Goal: Task Accomplishment & Management: Manage account settings

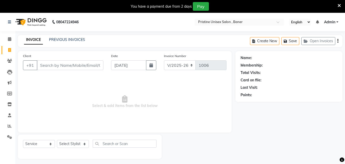
select select "6610"
select select "service"
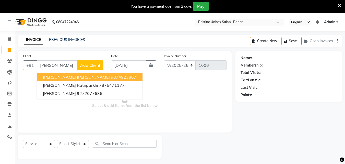
click at [111, 77] on ngb-highlight "9874923867" at bounding box center [124, 76] width 26 height 5
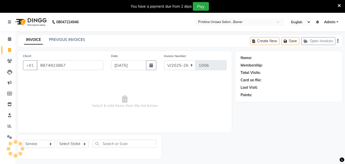
type input "9874923867"
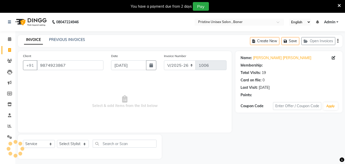
select select "2: Object"
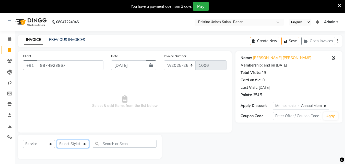
click at [76, 144] on select "Select Stylist ABHISHEKH Jaya Shinde Karan Mahesh Rasal Mohd Monish Ahmed monik…" at bounding box center [73, 144] width 32 height 8
select select "50947"
click at [57, 140] on select "Select Stylist ABHISHEKH Jaya Shinde Karan Mahesh Rasal Mohd Monish Ahmed monik…" at bounding box center [73, 144] width 32 height 8
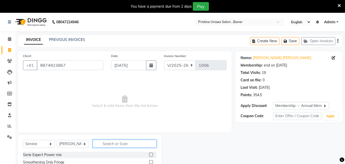
click at [115, 146] on input "text" at bounding box center [125, 143] width 64 height 8
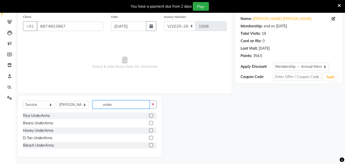
scroll to position [40, 0]
type input "under"
click at [152, 122] on label at bounding box center [151, 122] width 4 height 4
click at [152, 122] on input "checkbox" at bounding box center [150, 122] width 3 height 3
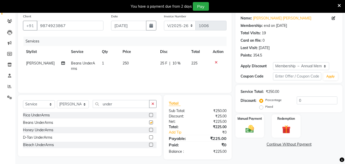
checkbox input "false"
click at [127, 77] on div "Services Stylist Service Qty Price Disc Total Action Sujata Beans UnderArms 1 2…" at bounding box center [124, 61] width 203 height 51
click at [131, 67] on td "250" at bounding box center [138, 65] width 38 height 17
select select "50947"
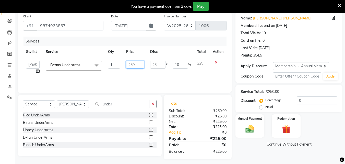
click at [138, 65] on input "250" at bounding box center [135, 64] width 18 height 8
type input "2"
type input "300"
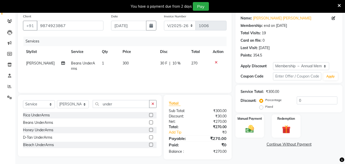
click at [151, 72] on tr "Sujata Beans UnderArms 1 300 30 F | 10 % 270" at bounding box center [124, 65] width 203 height 17
click at [121, 106] on input "under" at bounding box center [121, 104] width 57 height 8
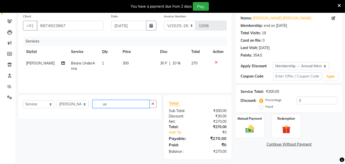
type input "u"
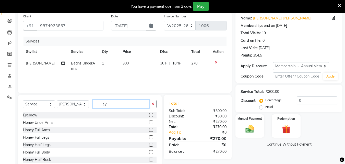
type input "ey"
click at [149, 113] on label at bounding box center [151, 115] width 4 height 4
click at [149, 113] on input "checkbox" at bounding box center [150, 114] width 3 height 3
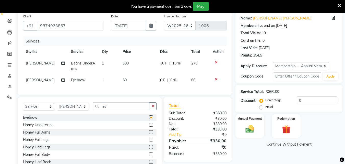
checkbox input "false"
click at [112, 110] on input "ey" at bounding box center [121, 106] width 57 height 8
type input "e"
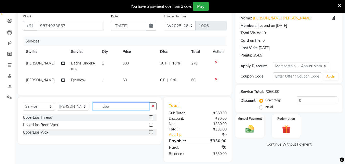
type input "upp"
click at [150, 119] on label at bounding box center [151, 117] width 4 height 4
click at [150, 119] on input "checkbox" at bounding box center [150, 117] width 3 height 3
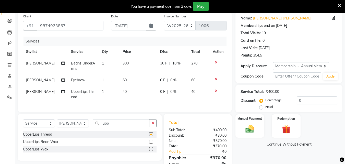
checkbox input "false"
click at [342, 5] on div "You have a payment due from 2 days Pay" at bounding box center [172, 6] width 345 height 13
click at [342, 4] on div "You have a payment due from 2 days Pay" at bounding box center [172, 6] width 345 height 13
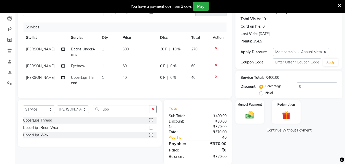
scroll to position [66, 0]
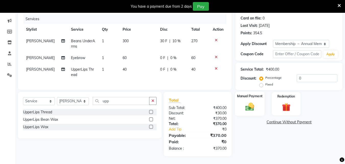
click at [246, 105] on img at bounding box center [249, 106] width 14 height 10
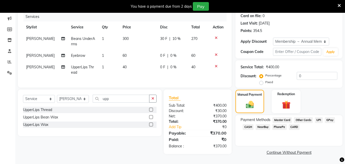
click at [327, 118] on span "GPay" at bounding box center [330, 120] width 10 height 6
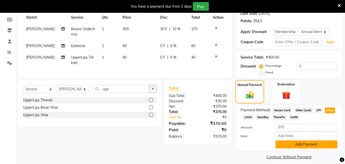
scroll to position [78, 0]
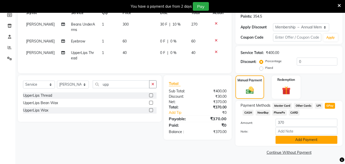
click at [300, 138] on button "Add Payment" at bounding box center [306, 139] width 62 height 8
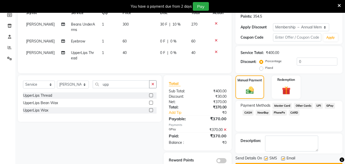
click at [338, 4] on icon at bounding box center [338, 5] width 3 height 5
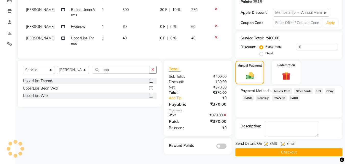
scroll to position [81, 0]
click at [268, 149] on button "Checkout" at bounding box center [288, 152] width 107 height 8
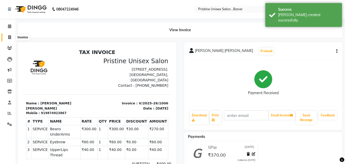
click at [11, 38] on icon at bounding box center [9, 37] width 3 height 4
select select "service"
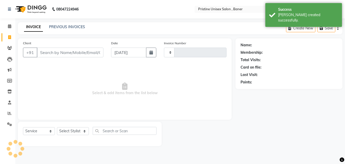
type input "1007"
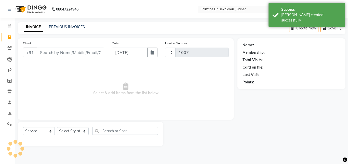
select select "6610"
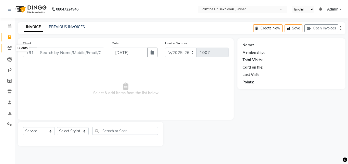
click at [9, 48] on icon at bounding box center [9, 48] width 5 height 4
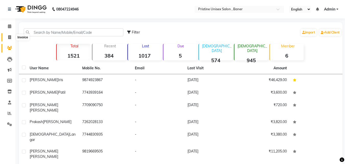
click at [11, 36] on icon at bounding box center [9, 37] width 3 height 4
select select "service"
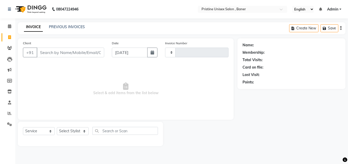
type input "1007"
select select "6610"
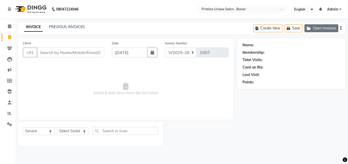
click at [330, 30] on button "Open Invoices" at bounding box center [322, 28] width 34 height 8
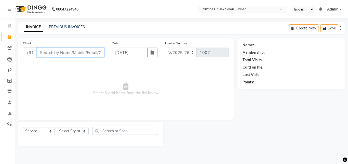
click at [71, 53] on input "Client" at bounding box center [71, 52] width 68 height 10
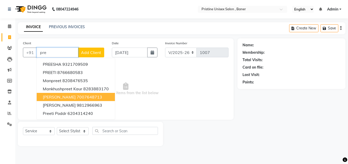
click at [74, 98] on button "Prerana Khanna 7007648713" at bounding box center [76, 97] width 78 height 8
type input "7007648713"
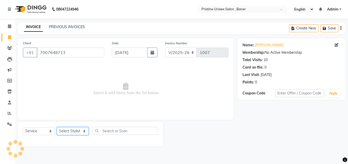
click at [85, 129] on select "Select Stylist ABHISHEKH Jaya Shinde Karan Mahesh Rasal Mohd Monish Ahmed monik…" at bounding box center [73, 131] width 32 height 8
select select "50947"
click at [57, 127] on select "Select Stylist ABHISHEKH Jaya Shinde Karan Mahesh Rasal Mohd Monish Ahmed monik…" at bounding box center [73, 131] width 32 height 8
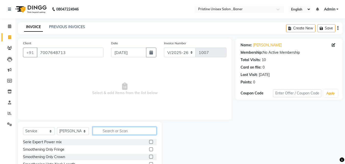
click at [126, 131] on input "text" at bounding box center [125, 131] width 64 height 8
type input "upp"
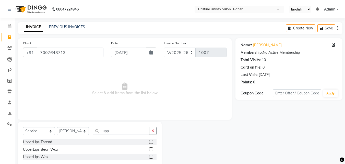
click at [151, 141] on label at bounding box center [151, 142] width 4 height 4
click at [151, 141] on input "checkbox" at bounding box center [150, 141] width 3 height 3
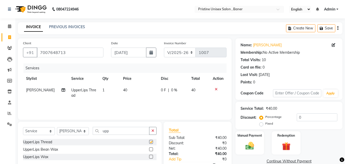
checkbox input "false"
click at [246, 144] on img at bounding box center [249, 145] width 14 height 10
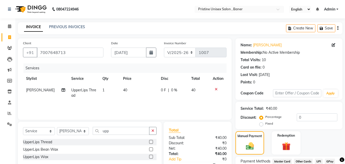
click at [327, 159] on span "GPay" at bounding box center [330, 161] width 10 height 6
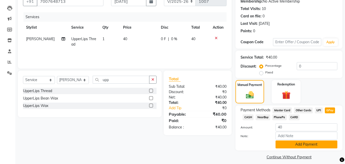
click at [291, 143] on button "Add Payment" at bounding box center [306, 144] width 62 height 8
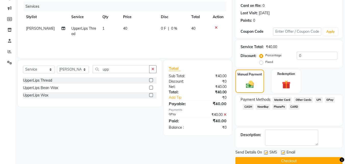
scroll to position [70, 0]
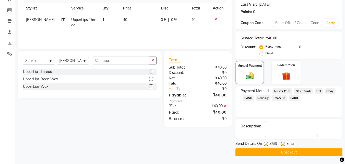
click at [289, 154] on button "Checkout" at bounding box center [288, 152] width 107 height 8
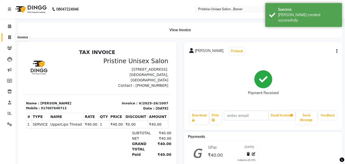
click at [11, 36] on span at bounding box center [9, 37] width 9 height 6
select select "6610"
select select "service"
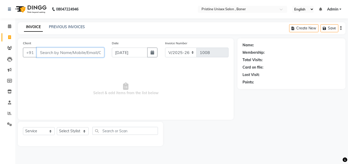
click at [54, 50] on input "Client" at bounding box center [71, 52] width 68 height 10
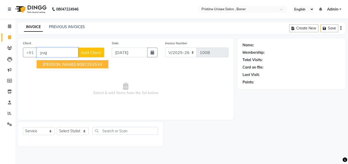
click at [77, 63] on ngb-highlight "8087251534" at bounding box center [90, 63] width 26 height 5
type input "8087251534"
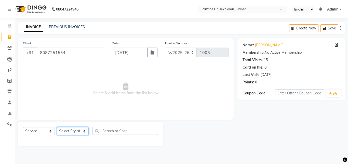
click at [76, 128] on select "Select Stylist ABHISHEKH Jaya Shinde Karan Mahesh Rasal Mohd Monish Ahmed monik…" at bounding box center [73, 131] width 32 height 8
select select "83039"
click at [57, 127] on select "Select Stylist ABHISHEKH Jaya Shinde Karan Mahesh Rasal Mohd Monish Ahmed monik…" at bounding box center [73, 131] width 32 height 8
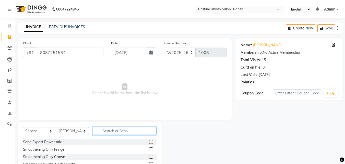
click at [123, 130] on input "text" at bounding box center [125, 131] width 64 height 8
type input "bear"
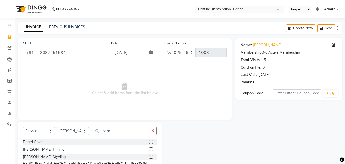
click at [152, 156] on label at bounding box center [151, 156] width 4 height 4
click at [152, 156] on input "checkbox" at bounding box center [150, 156] width 3 height 3
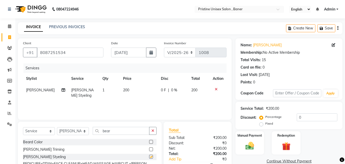
checkbox input "false"
click at [316, 150] on div "Manual Payment Redemption" at bounding box center [288, 142] width 115 height 23
click at [325, 26] on button "Save" at bounding box center [326, 28] width 18 height 8
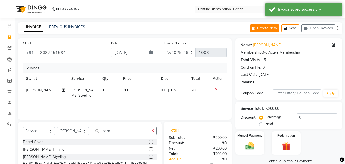
click at [260, 30] on button "Create New" at bounding box center [264, 28] width 29 height 8
select select "6610"
select select "service"
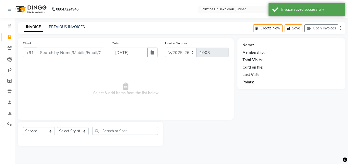
click at [74, 53] on input "Client" at bounding box center [71, 52] width 68 height 10
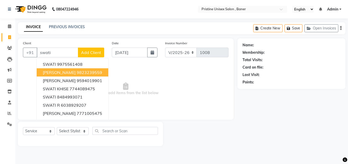
click at [76, 72] on span "Swati Patil Mukund" at bounding box center [59, 72] width 33 height 5
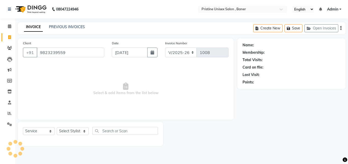
type input "9823239559"
select select "2: Object"
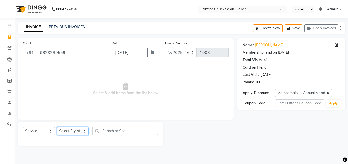
click at [78, 131] on select "Select Stylist ABHISHEKH Jaya Shinde Karan Mahesh Rasal Mohd Monish Ahmed monik…" at bounding box center [73, 131] width 32 height 8
select select "51203"
click at [57, 127] on select "Select Stylist ABHISHEKH Jaya Shinde Karan Mahesh Rasal Mohd Monish Ahmed monik…" at bounding box center [73, 131] width 32 height 8
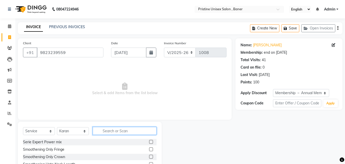
click at [109, 131] on input "text" at bounding box center [125, 131] width 64 height 8
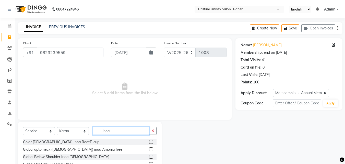
click at [116, 132] on input "inoa" at bounding box center [121, 131] width 57 height 8
type input "i"
type input "glo"
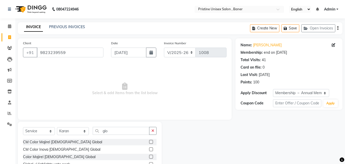
click at [149, 149] on label at bounding box center [151, 149] width 4 height 4
click at [149, 149] on input "checkbox" at bounding box center [150, 148] width 3 height 3
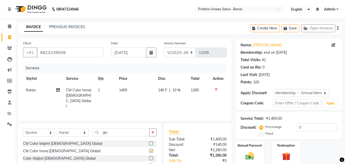
checkbox input "false"
click at [120, 128] on input "glo" at bounding box center [121, 132] width 57 height 8
type input "g"
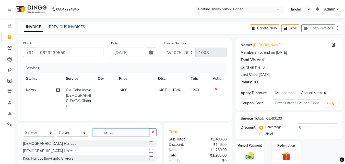
type input "hair cu"
click at [149, 141] on label at bounding box center [151, 143] width 4 height 4
click at [149, 142] on input "checkbox" at bounding box center [150, 143] width 3 height 3
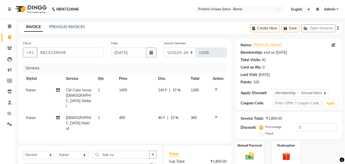
checkbox input "false"
click at [290, 29] on button "Save" at bounding box center [290, 28] width 18 height 8
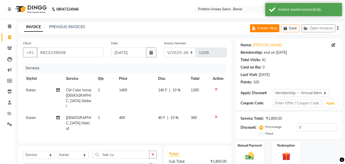
click at [267, 27] on button "Create New" at bounding box center [264, 28] width 29 height 8
select select "service"
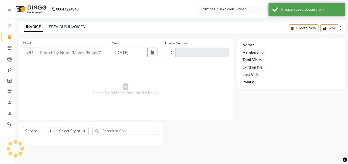
type input "1008"
select select "6610"
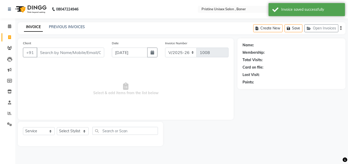
click at [145, 97] on span "Select & add items from the list below" at bounding box center [126, 88] width 206 height 51
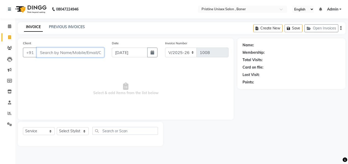
click at [65, 54] on input "Client" at bounding box center [71, 52] width 68 height 10
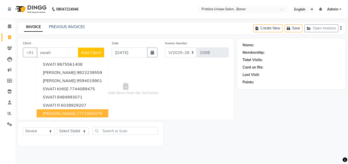
click at [245, 141] on div "Name: Membership: Total Visits: Card on file: Last Visit: Points:" at bounding box center [294, 91] width 112 height 107
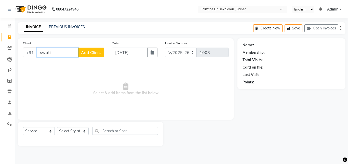
click at [56, 55] on input "swati" at bounding box center [58, 52] width 42 height 10
type input "s"
click at [57, 65] on span "Select & add items from the list below" at bounding box center [126, 88] width 206 height 51
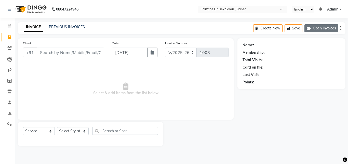
click at [318, 31] on button "Open Invoices" at bounding box center [322, 28] width 34 height 8
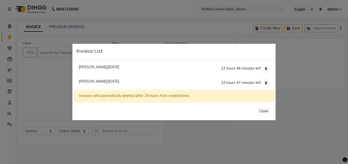
click at [118, 82] on span "Swati Patil Mukund/01 September 2025" at bounding box center [99, 81] width 41 height 5
type input "9823239559"
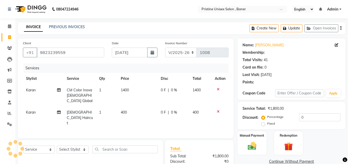
select select "2: Object"
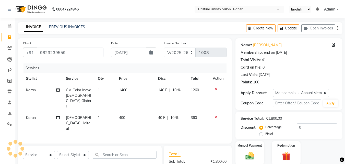
scroll to position [36, 0]
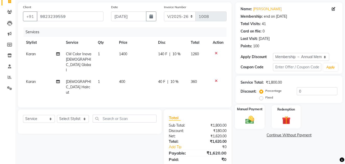
click at [249, 122] on img at bounding box center [249, 119] width 14 height 10
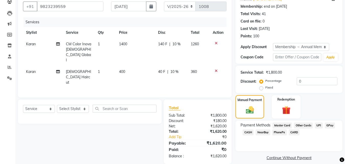
scroll to position [51, 0]
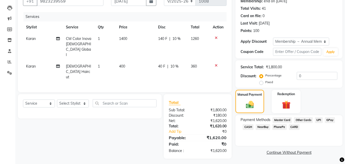
click at [331, 118] on span "GPay" at bounding box center [330, 120] width 10 height 6
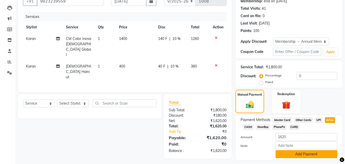
click at [307, 154] on button "Add Payment" at bounding box center [306, 154] width 62 height 8
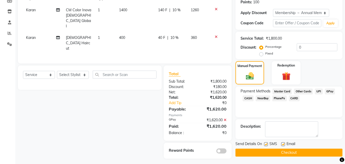
scroll to position [80, 0]
click at [292, 150] on button "Checkout" at bounding box center [288, 152] width 107 height 8
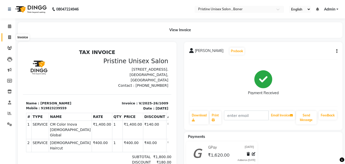
click at [8, 36] on icon at bounding box center [9, 37] width 3 height 4
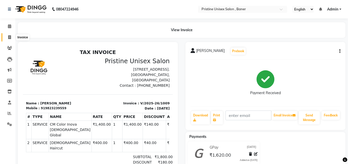
select select "6610"
select select "service"
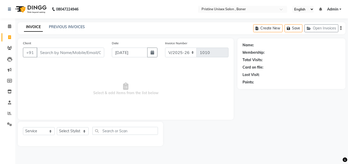
click at [136, 99] on span "Select & add items from the list below" at bounding box center [126, 88] width 206 height 51
click at [128, 96] on span "Select & add items from the list below" at bounding box center [126, 88] width 206 height 51
click at [10, 46] on icon at bounding box center [9, 48] width 5 height 4
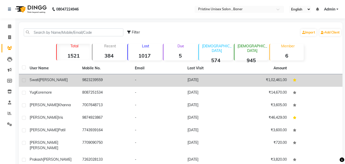
click at [93, 79] on td "9823239559" at bounding box center [105, 80] width 53 height 13
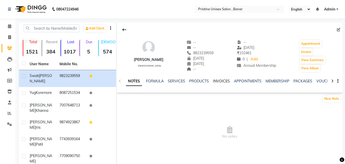
click at [221, 81] on link "INVOICES" at bounding box center [221, 81] width 17 height 5
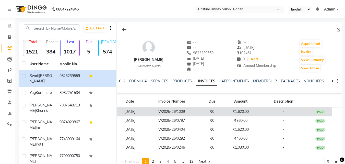
click at [245, 112] on td "₹1,620.00" at bounding box center [240, 111] width 34 height 9
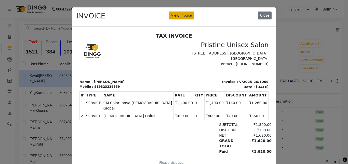
click at [181, 13] on button "View Invoice" at bounding box center [182, 15] width 26 height 8
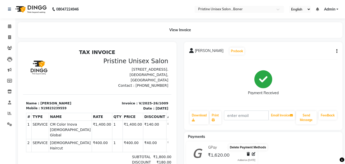
click at [248, 153] on icon at bounding box center [247, 154] width 3 height 4
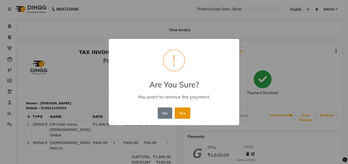
click at [182, 111] on button "Yes" at bounding box center [183, 112] width 16 height 11
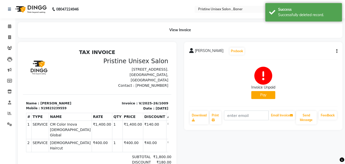
click at [335, 51] on button "button" at bounding box center [335, 50] width 3 height 5
click at [307, 59] on div "Edit Invoice" at bounding box center [311, 57] width 35 height 6
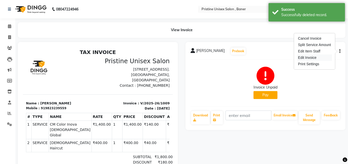
select select "service"
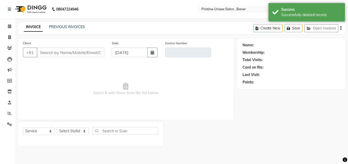
type input "9823239559"
type input "V/2025-26/1009"
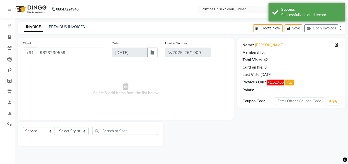
select select "select"
select select "2: Object"
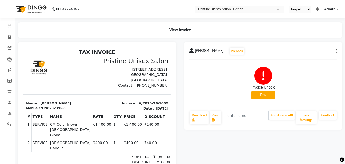
click at [337, 51] on icon "button" at bounding box center [336, 51] width 1 height 0
click at [302, 39] on div "Cancel Invoice" at bounding box center [311, 38] width 35 height 6
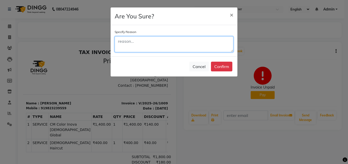
click at [131, 43] on textarea at bounding box center [174, 44] width 119 height 16
type textarea "wrong"
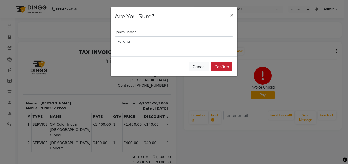
click at [225, 66] on button "Confirm" at bounding box center [221, 66] width 21 height 10
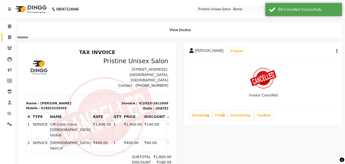
click at [9, 38] on icon at bounding box center [9, 37] width 3 height 4
select select "6610"
select select "service"
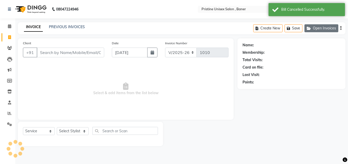
click at [332, 28] on button "Open Invoices" at bounding box center [322, 28] width 34 height 8
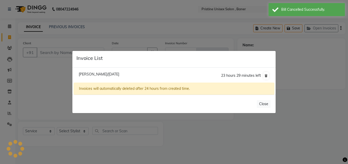
click at [113, 73] on span "Yug Koremore/01 September 2025" at bounding box center [99, 74] width 41 height 5
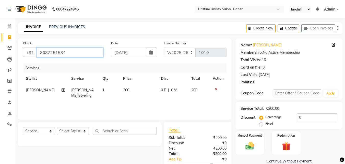
click at [75, 53] on input "8087251534" at bounding box center [70, 52] width 67 height 10
click at [216, 88] on icon at bounding box center [216, 89] width 3 height 4
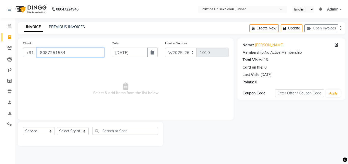
click at [91, 53] on input "8087251534" at bounding box center [71, 52] width 68 height 10
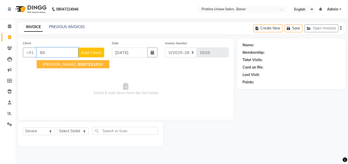
type input "8"
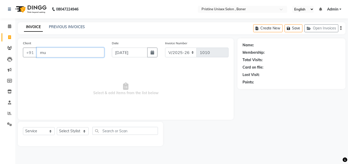
type input "m"
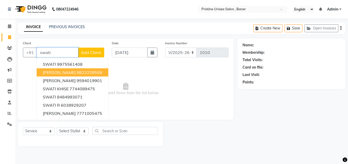
click at [102, 70] on ngb-highlight "9823239559" at bounding box center [90, 72] width 26 height 5
type input "9823239559"
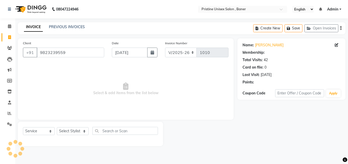
select select "2: Object"
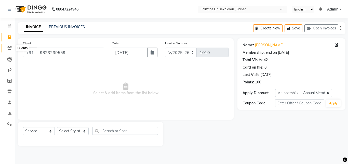
click at [9, 48] on icon at bounding box center [9, 48] width 5 height 4
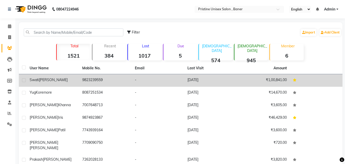
click at [94, 78] on td "9823239559" at bounding box center [105, 80] width 53 height 13
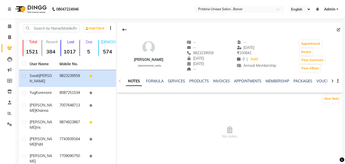
click at [220, 78] on div "INVOICES" at bounding box center [221, 80] width 17 height 5
click at [223, 81] on link "INVOICES" at bounding box center [221, 81] width 17 height 5
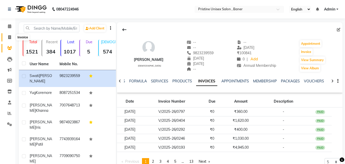
click at [12, 38] on span at bounding box center [9, 37] width 9 height 6
select select "service"
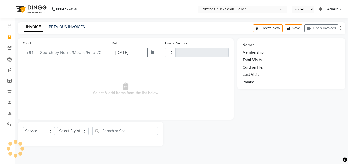
type input "1010"
select select "6610"
click at [64, 53] on input "Client" at bounding box center [71, 52] width 68 height 10
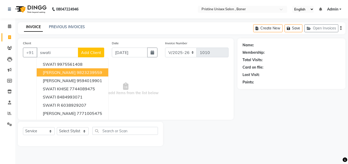
click at [88, 72] on ngb-highlight "9823239559" at bounding box center [90, 72] width 26 height 5
type input "9823239559"
select select "2: Object"
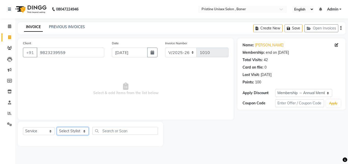
click at [74, 133] on select "Select Stylist ABHISHEKH Jaya Shinde Karan Mahesh Rasal Mohd Monish Ahmed monik…" at bounding box center [73, 131] width 32 height 8
select select "51203"
click at [57, 127] on select "Select Stylist ABHISHEKH Jaya Shinde Karan Mahesh Rasal Mohd Monish Ahmed monik…" at bounding box center [73, 131] width 32 height 8
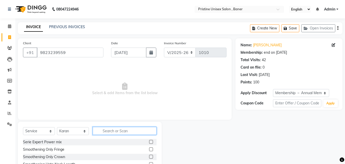
click at [105, 129] on input "text" at bounding box center [125, 131] width 64 height 8
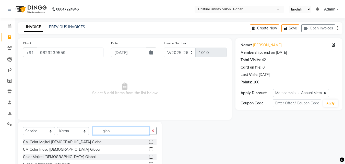
type input "glob"
click at [149, 148] on label at bounding box center [151, 149] width 4 height 4
click at [149, 148] on input "checkbox" at bounding box center [150, 148] width 3 height 3
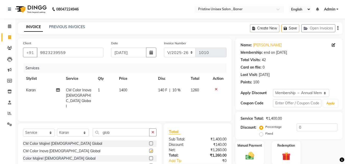
checkbox input "false"
click at [118, 131] on input "glob" at bounding box center [121, 132] width 57 height 8
type input "g"
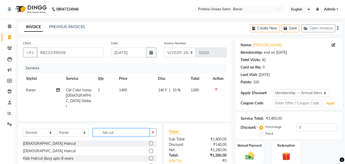
type input "hai cut"
click at [149, 141] on label at bounding box center [151, 143] width 4 height 4
click at [149, 142] on input "checkbox" at bounding box center [150, 143] width 3 height 3
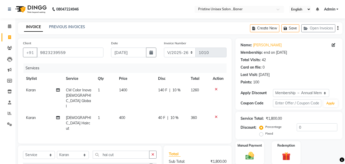
checkbox input "false"
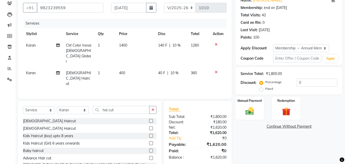
scroll to position [47, 0]
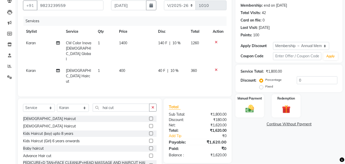
click at [221, 149] on div "Total Sub Total: ₹1,800.00 Discount: ₹180.00 Net: ₹1,620.00 Total: ₹1,620.00 Ad…" at bounding box center [198, 135] width 74 height 75
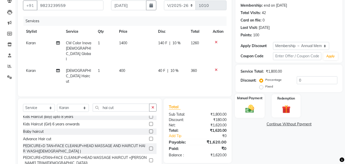
click at [258, 105] on div "Manual Payment" at bounding box center [250, 105] width 30 height 24
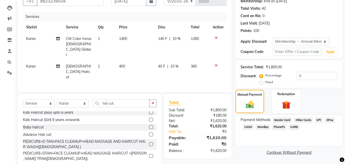
click at [325, 118] on span "GPay" at bounding box center [330, 120] width 10 height 6
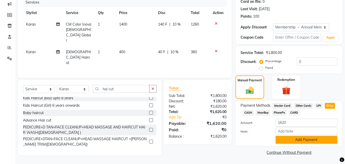
click at [298, 141] on button "Add Payment" at bounding box center [306, 139] width 62 height 8
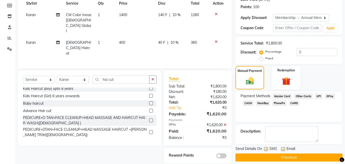
scroll to position [80, 0]
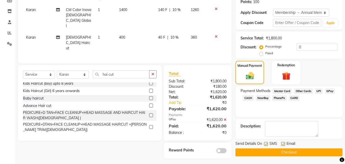
click at [300, 151] on button "Checkout" at bounding box center [288, 152] width 107 height 8
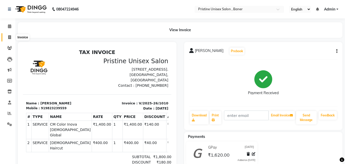
click at [8, 36] on icon at bounding box center [9, 37] width 3 height 4
select select "service"
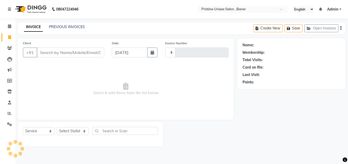
type input "1011"
select select "6610"
click at [58, 26] on link "PREVIOUS INVOICES" at bounding box center [67, 26] width 36 height 5
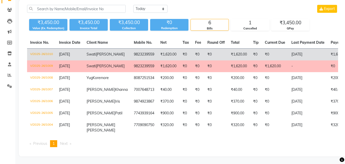
scroll to position [67, 0]
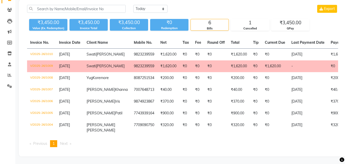
drag, startPoint x: 273, startPoint y: 141, endPoint x: 250, endPoint y: 140, distance: 23.5
click at [273, 141] on ul "Previous page 1 / 1 You're on page 1 Next page" at bounding box center [182, 143] width 311 height 7
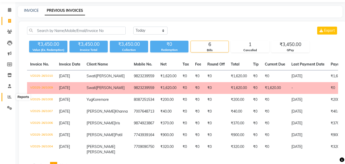
click at [8, 95] on icon at bounding box center [10, 97] width 4 height 4
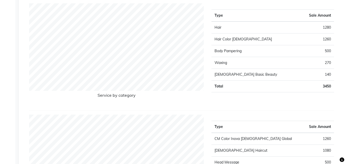
scroll to position [510, 0]
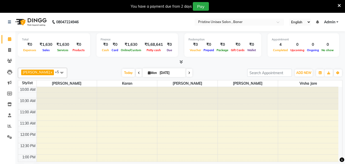
click at [337, 4] on icon at bounding box center [338, 5] width 3 height 5
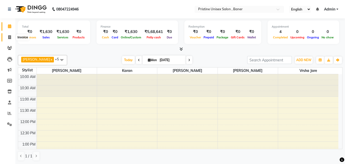
click at [9, 38] on icon at bounding box center [9, 37] width 3 height 4
select select "6610"
select select "service"
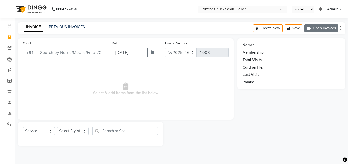
click at [318, 28] on button "Open Invoices" at bounding box center [322, 28] width 34 height 8
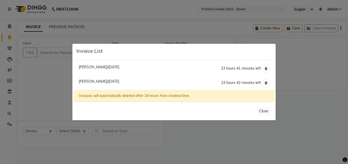
click at [96, 64] on li "Yug Koremore/01 September 2025 23 hours 41 minutes left" at bounding box center [174, 68] width 201 height 15
click at [98, 65] on span "Yug Koremore/01 September 2025" at bounding box center [99, 67] width 41 height 5
type input "8087251534"
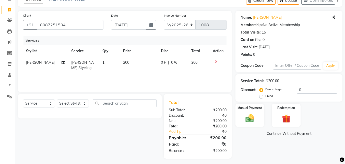
scroll to position [30, 0]
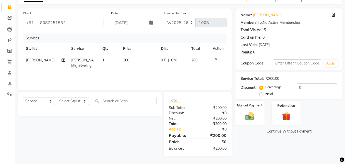
click at [247, 115] on img at bounding box center [249, 115] width 14 height 10
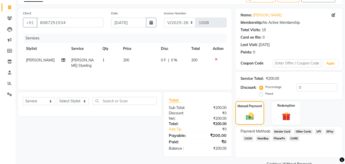
click at [330, 131] on span "GPay" at bounding box center [330, 131] width 10 height 6
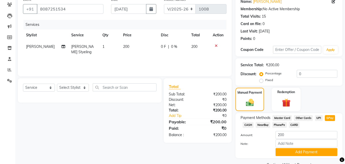
scroll to position [56, 0]
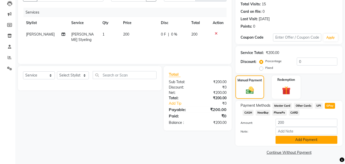
click at [291, 138] on button "Add Payment" at bounding box center [306, 139] width 62 height 8
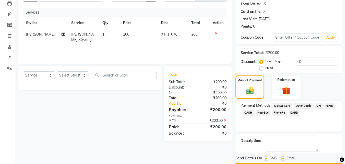
scroll to position [70, 0]
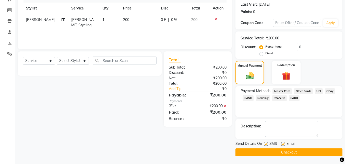
click at [291, 152] on button "Checkout" at bounding box center [288, 152] width 107 height 8
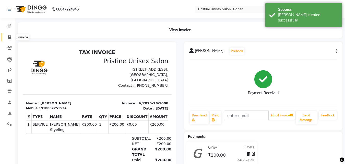
click at [6, 37] on span at bounding box center [9, 37] width 9 height 6
select select "6610"
select select "service"
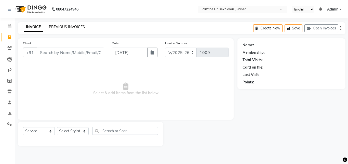
click at [60, 26] on link "PREVIOUS INVOICES" at bounding box center [67, 26] width 36 height 5
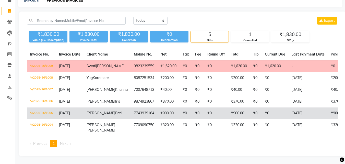
scroll to position [51, 0]
click at [131, 107] on td "7743939164" at bounding box center [144, 113] width 27 height 12
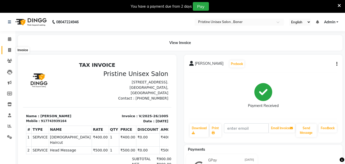
click at [9, 50] on icon at bounding box center [9, 50] width 3 height 4
select select "6610"
select select "service"
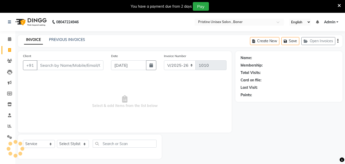
scroll to position [13, 0]
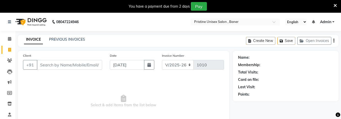
select select "6610"
select select "service"
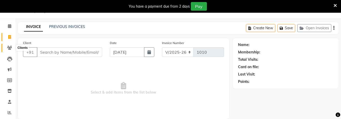
click at [12, 47] on span at bounding box center [9, 48] width 9 height 6
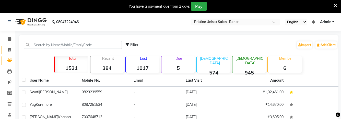
click at [8, 53] on link "Invoice" at bounding box center [8, 50] width 12 height 8
select select "6610"
select select "service"
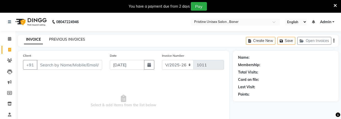
click at [74, 40] on link "PREVIOUS INVOICES" at bounding box center [67, 39] width 36 height 5
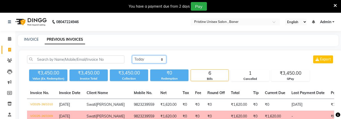
drag, startPoint x: 150, startPoint y: 56, endPoint x: 152, endPoint y: 63, distance: 7.4
click at [151, 56] on select "Today Yesterday Custom Range" at bounding box center [149, 60] width 34 height 8
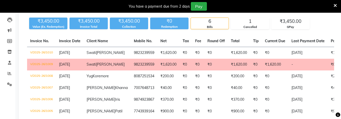
scroll to position [77, 0]
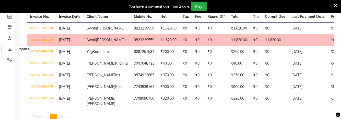
click at [10, 49] on icon at bounding box center [10, 49] width 4 height 4
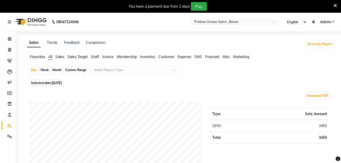
drag, startPoint x: 77, startPoint y: 70, endPoint x: 84, endPoint y: 77, distance: 10.3
click at [77, 70] on div "Custom Range" at bounding box center [76, 70] width 24 height 7
select select "9"
select select "2025"
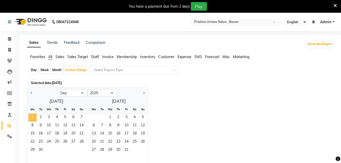
click at [35, 117] on span "1" at bounding box center [32, 118] width 8 height 8
click at [41, 119] on span "30" at bounding box center [40, 150] width 8 height 8
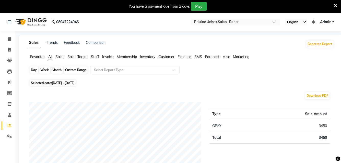
click at [77, 72] on div "Custom Range" at bounding box center [76, 70] width 24 height 7
select select "9"
select select "2025"
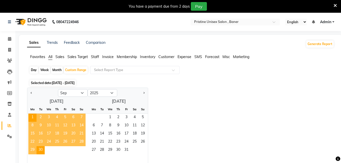
click at [77, 89] on ngb-datepicker-navigation "Jan Feb Mar Apr May Jun Jul Aug Sep Oct Nov Dec 2015 2016 2017 2018 2019 2020 2…" at bounding box center [87, 93] width 120 height 8
click at [75, 92] on select "Jan Feb Mar Apr May Jun Jul Aug Sep Oct Nov Dec" at bounding box center [73, 93] width 30 height 8
select select "8"
click at [58, 89] on select "Jan Feb Mar Apr May Jun Jul Aug Sep Oct Nov Dec" at bounding box center [73, 93] width 30 height 8
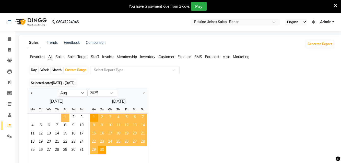
click at [65, 119] on span "1" at bounding box center [65, 118] width 8 height 8
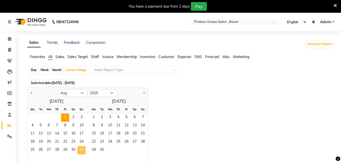
click at [81, 119] on span "31" at bounding box center [81, 150] width 8 height 8
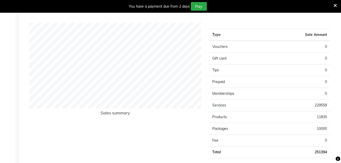
scroll to position [332, 0]
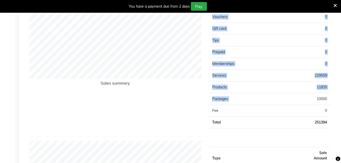
drag, startPoint x: 298, startPoint y: 100, endPoint x: 344, endPoint y: 89, distance: 46.9
click at [332, 93] on div "Type Sale Amount Vouchers 0 Gift card 0 Tips 0 Prepaid 0 Memberships 0 Services…" at bounding box center [269, 63] width 128 height 140
click at [323, 99] on td "10000" at bounding box center [299, 99] width 60 height 12
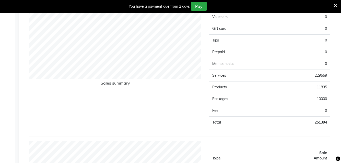
click at [325, 99] on td "10000" at bounding box center [299, 99] width 60 height 12
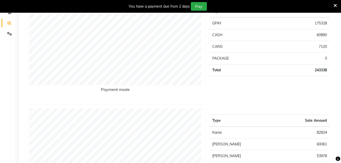
scroll to position [102, 0]
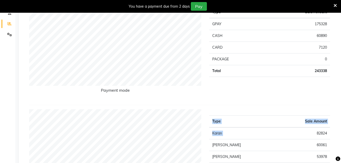
drag, startPoint x: 310, startPoint y: 133, endPoint x: 330, endPoint y: 131, distance: 20.5
click at [330, 119] on div "Type Sale Amount Karan 82824 Mohd Monish Ahmed 60061 Sujata 53978 Vrsha Jare 34…" at bounding box center [269, 161] width 128 height 105
click at [329, 119] on td "82824" at bounding box center [303, 134] width 54 height 12
drag, startPoint x: 311, startPoint y: 146, endPoint x: 329, endPoint y: 146, distance: 18.6
click at [329, 119] on td "60061" at bounding box center [303, 146] width 54 height 12
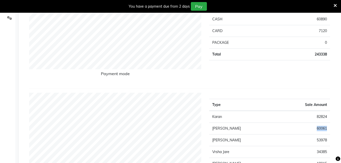
scroll to position [128, 0]
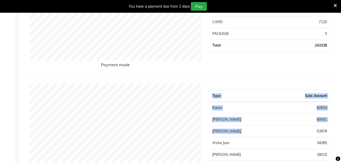
drag, startPoint x: 311, startPoint y: 130, endPoint x: 331, endPoint y: 132, distance: 19.5
click at [331, 119] on div "Type Sale Amount Karan 82824 Mohd Monish Ahmed 60061 Sujata 53978 Vrsha Jare 34…" at bounding box center [269, 136] width 128 height 105
drag, startPoint x: 309, startPoint y: 144, endPoint x: 333, endPoint y: 144, distance: 23.2
click at [333, 119] on div "Type Sale Amount Karan 82824 Mohd Monish Ahmed 60061 Sujata 53978 Vrsha Jare 34…" at bounding box center [269, 136] width 128 height 105
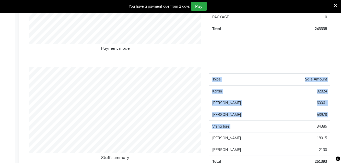
scroll to position [153, 0]
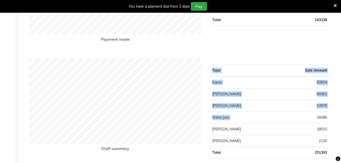
drag, startPoint x: 312, startPoint y: 128, endPoint x: 331, endPoint y: 129, distance: 19.4
click at [331, 119] on div "Type Sale Amount Karan 82824 Mohd Monish Ahmed 60061 Sujata 53978 Vrsha Jare 34…" at bounding box center [269, 110] width 128 height 105
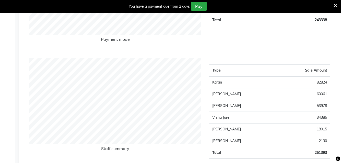
click at [311, 119] on td "18015" at bounding box center [303, 130] width 54 height 12
click at [319, 119] on td "18015" at bounding box center [303, 130] width 54 height 12
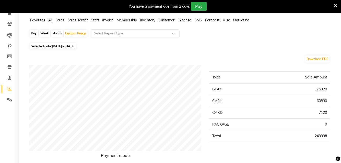
scroll to position [0, 0]
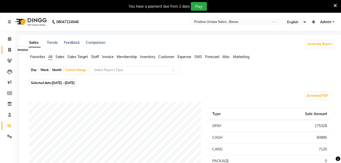
click at [11, 49] on icon at bounding box center [9, 50] width 3 height 4
select select "6610"
select select "service"
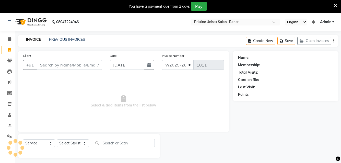
scroll to position [13, 0]
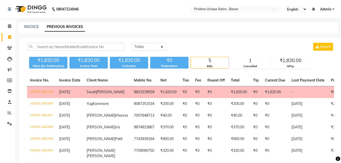
scroll to position [51, 0]
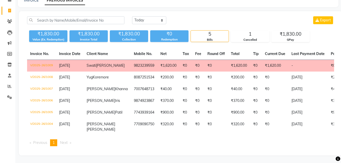
click at [250, 60] on td "₹0" at bounding box center [256, 66] width 12 height 12
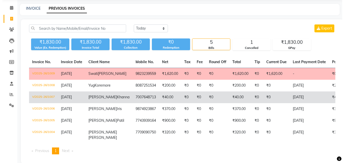
scroll to position [0, 0]
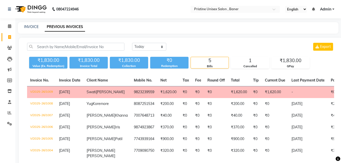
click at [75, 27] on link "PREVIOUS INVOICES" at bounding box center [65, 26] width 40 height 9
click at [78, 27] on link "PREVIOUS INVOICES" at bounding box center [65, 26] width 40 height 9
click at [27, 27] on link "INVOICE" at bounding box center [31, 26] width 15 height 5
select select "service"
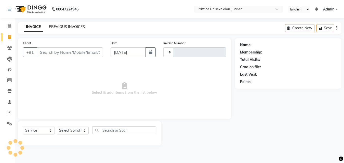
type input "1011"
select select "6610"
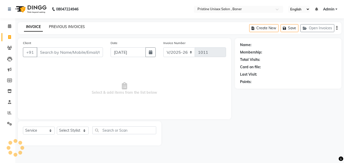
click at [68, 27] on link "PREVIOUS INVOICES" at bounding box center [67, 26] width 36 height 5
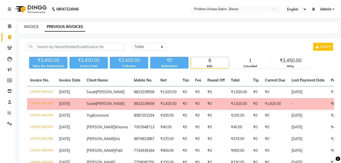
click at [31, 28] on link "INVOICE" at bounding box center [31, 26] width 15 height 5
select select "service"
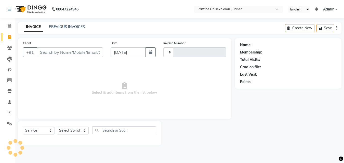
type input "1011"
select select "6610"
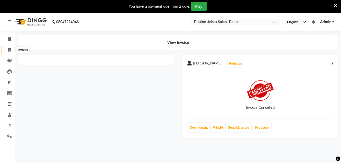
click at [12, 49] on span at bounding box center [9, 50] width 9 height 6
select select "6610"
select select "service"
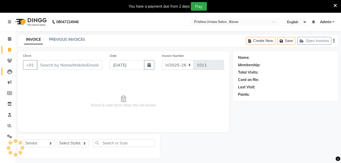
scroll to position [13, 0]
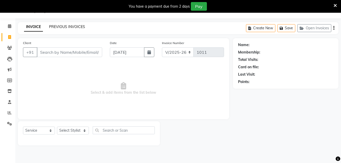
click at [61, 24] on link "PREVIOUS INVOICES" at bounding box center [67, 26] width 36 height 5
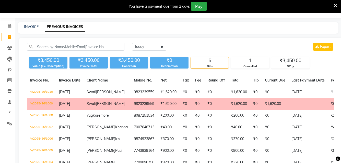
click at [205, 110] on td "₹0" at bounding box center [215, 104] width 23 height 12
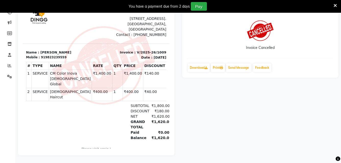
scroll to position [4, 0]
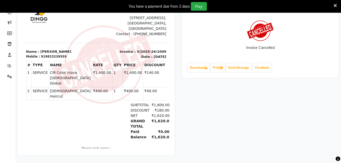
drag, startPoint x: 140, startPoint y: 143, endPoint x: 38, endPoint y: 142, distance: 101.5
click at [39, 153] on div "Generated By : Admin at [DATE] 8:19 PM" at bounding box center [96, 155] width 140 height 5
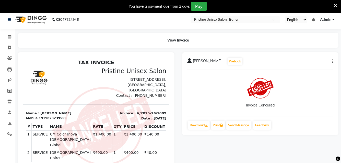
scroll to position [0, 0]
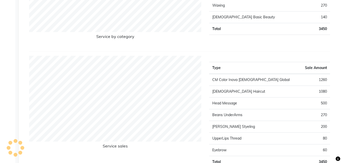
scroll to position [510, 0]
